Goal: Entertainment & Leisure: Consume media (video, audio)

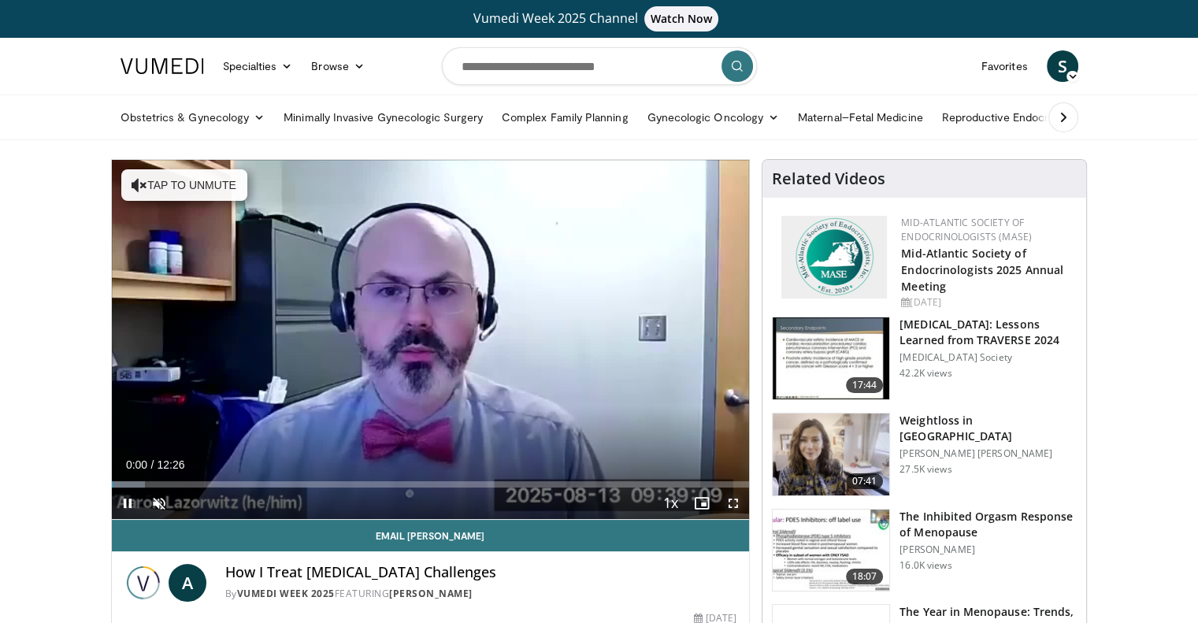
click at [736, 503] on span "Video Player" at bounding box center [734, 504] width 32 height 32
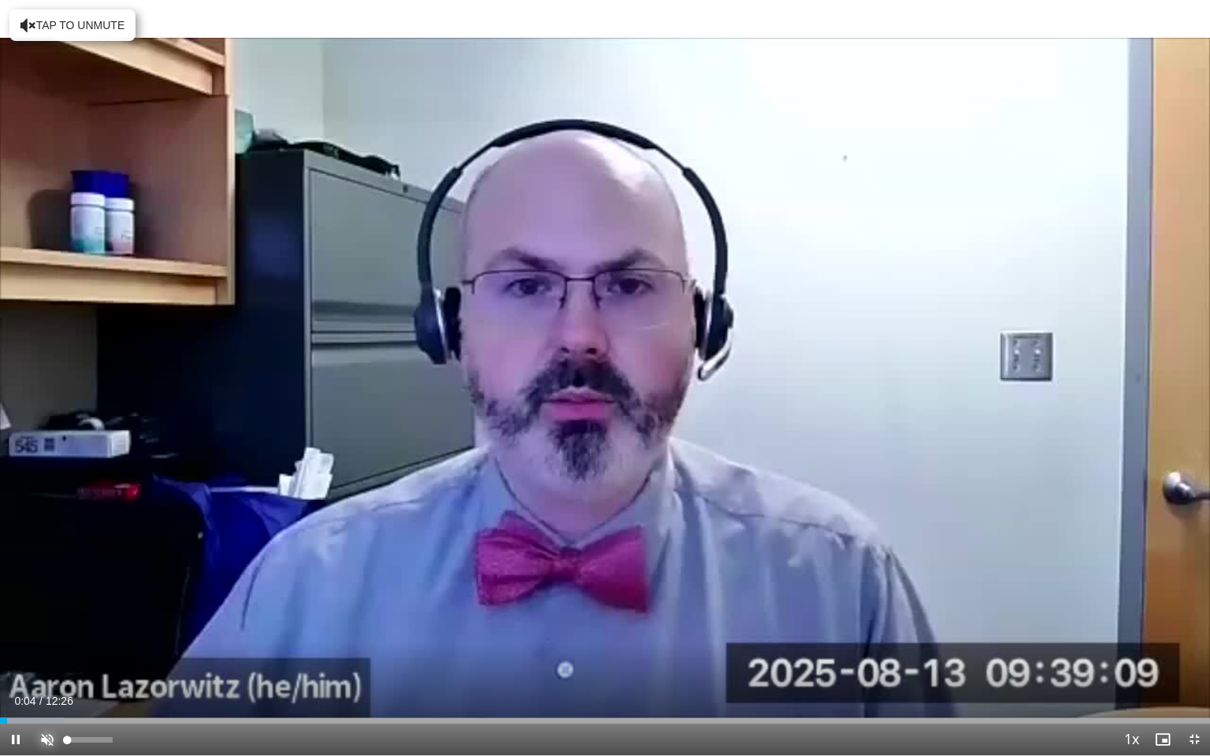
click at [51, 622] on span "Video Player" at bounding box center [48, 740] width 32 height 32
